Goal: Information Seeking & Learning: Check status

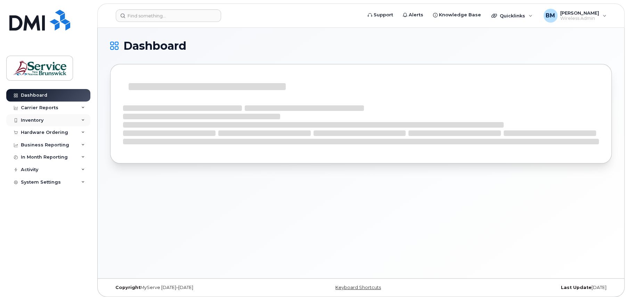
click at [29, 115] on div "Inventory" at bounding box center [48, 120] width 84 height 13
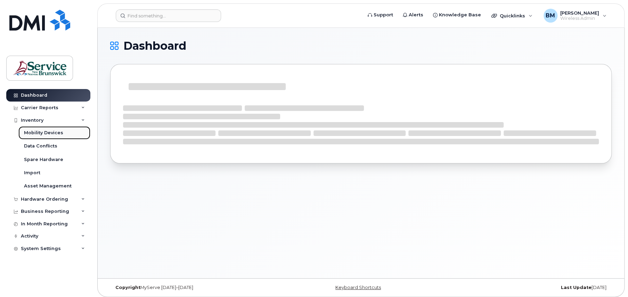
click at [44, 131] on div "Mobility Devices" at bounding box center [43, 133] width 39 height 6
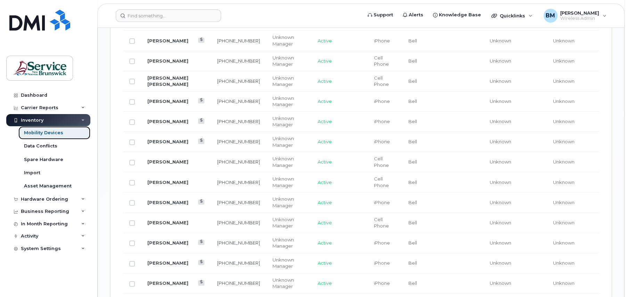
scroll to position [405, 0]
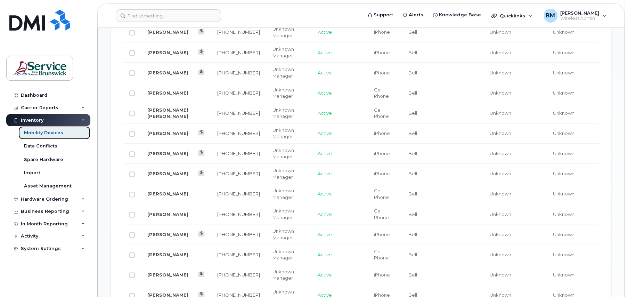
click at [18, 126] on link "Mobility Devices" at bounding box center [54, 132] width 72 height 13
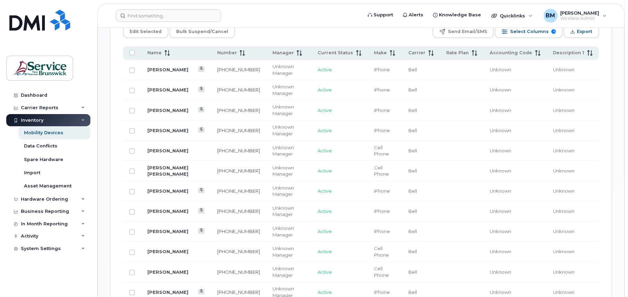
scroll to position [382, 0]
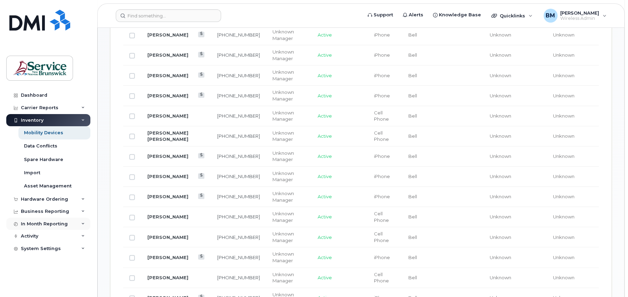
click at [34, 219] on div "In Month Reporting" at bounding box center [48, 223] width 84 height 13
click at [35, 230] on link "Data Usage" at bounding box center [54, 236] width 72 height 13
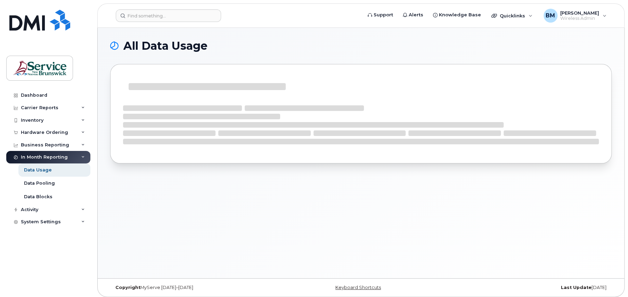
click at [36, 232] on div "Dashboard Carrier Reports Monthly Billing Data Daily Data Pooling Data Behavior…" at bounding box center [49, 187] width 86 height 197
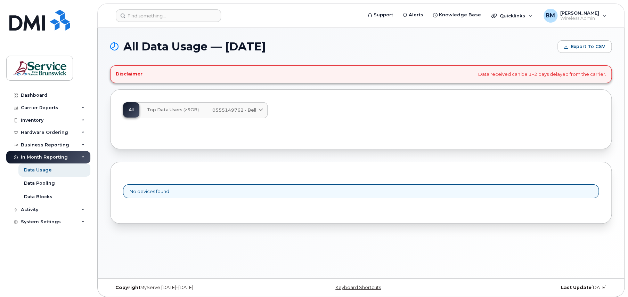
click at [254, 116] on div "All Top Data Users (>5GB) 0555149762 - Bell No data pools" at bounding box center [195, 110] width 144 height 16
click at [249, 126] on div at bounding box center [361, 127] width 484 height 14
click at [256, 110] on div "0555149762 - Bell" at bounding box center [236, 110] width 49 height 7
click at [387, 107] on div "All Top Data Users (>5GB) 0555149762 - Bell No data pools" at bounding box center [360, 110] width 475 height 16
click at [39, 163] on div "In Month Reporting" at bounding box center [48, 157] width 84 height 13
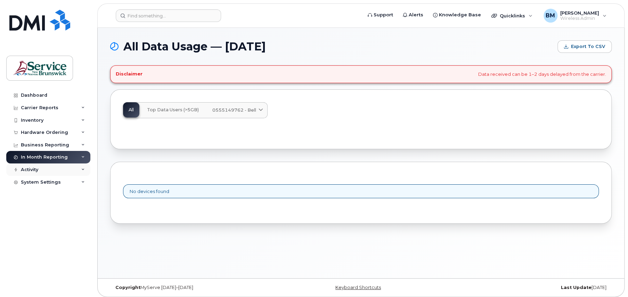
click at [38, 168] on div "Activity" at bounding box center [48, 169] width 84 height 13
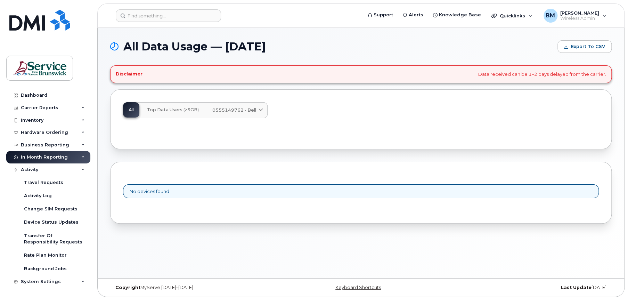
click at [74, 152] on div "In Month Reporting" at bounding box center [48, 157] width 84 height 13
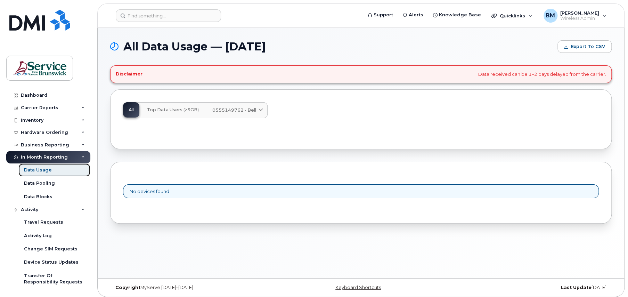
click at [34, 169] on div "Data Usage" at bounding box center [38, 170] width 28 height 6
